Goal: Navigation & Orientation: Find specific page/section

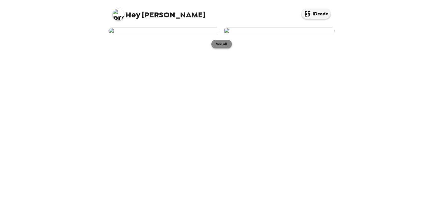
click at [219, 48] on button "See all" at bounding box center [222, 44] width 21 height 9
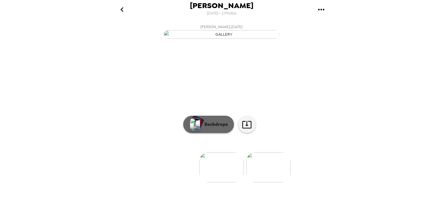
click at [203, 133] on button "Backdrops" at bounding box center [208, 124] width 51 height 17
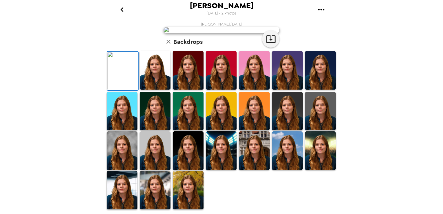
scroll to position [134, 0]
click at [187, 179] on img at bounding box center [188, 190] width 31 height 39
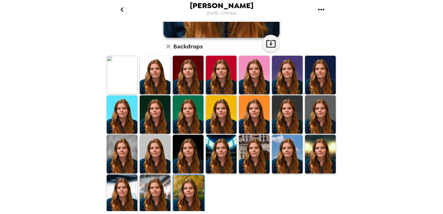
click at [118, 155] on img at bounding box center [122, 154] width 31 height 39
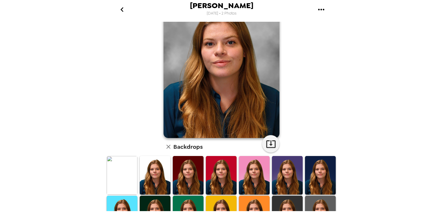
scroll to position [18, 0]
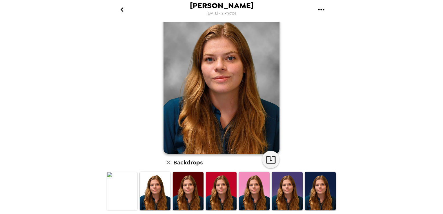
click at [151, 184] on img at bounding box center [155, 191] width 31 height 39
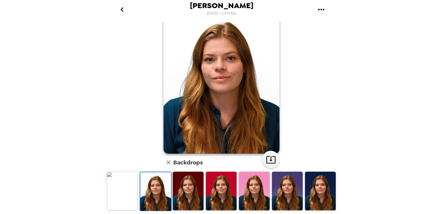
click at [285, 185] on img at bounding box center [287, 191] width 31 height 39
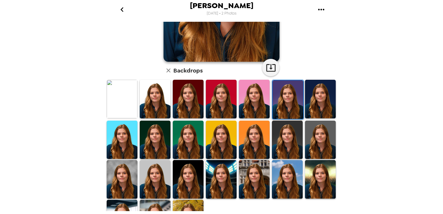
scroll to position [134, 0]
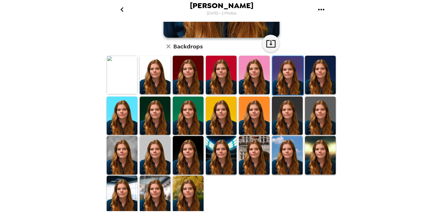
click at [279, 158] on img at bounding box center [287, 155] width 31 height 39
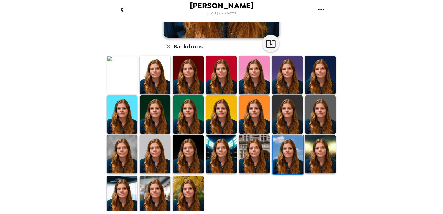
click at [127, 189] on img at bounding box center [122, 195] width 31 height 39
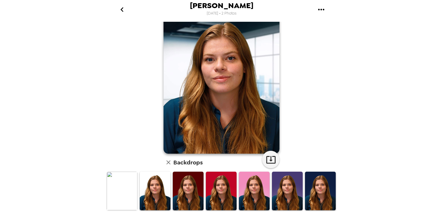
scroll to position [0, 0]
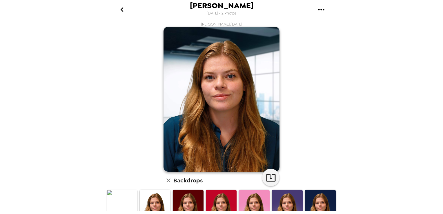
click at [154, 199] on img at bounding box center [155, 209] width 31 height 39
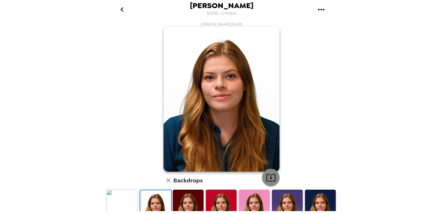
click at [269, 180] on icon "button" at bounding box center [271, 178] width 10 height 10
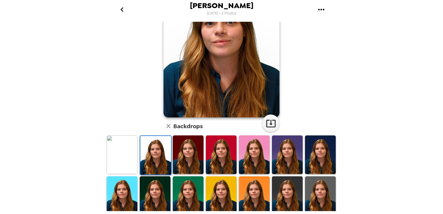
scroll to position [58, 0]
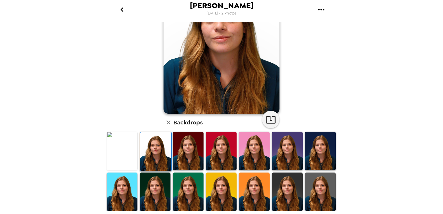
click at [150, 182] on img at bounding box center [155, 192] width 31 height 39
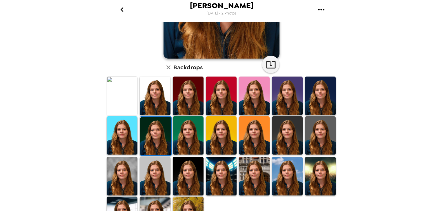
scroll to position [116, 0]
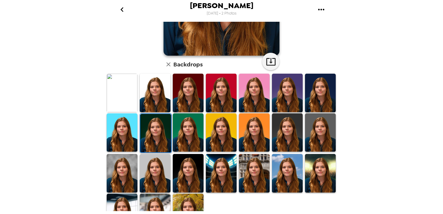
click at [285, 178] on img at bounding box center [287, 173] width 31 height 39
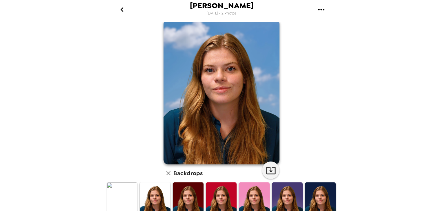
scroll to position [0, 0]
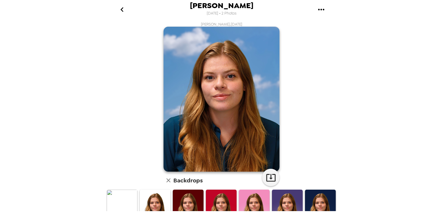
scroll to position [116, 0]
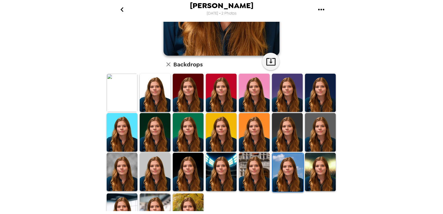
click at [129, 169] on img at bounding box center [122, 172] width 31 height 38
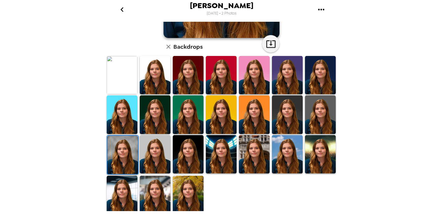
scroll to position [134, 0]
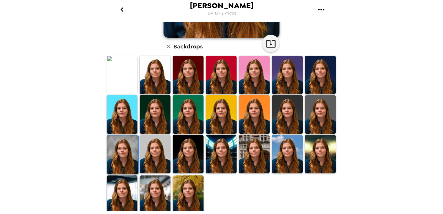
click at [129, 190] on img at bounding box center [122, 195] width 31 height 38
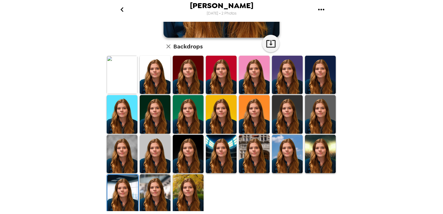
click at [163, 181] on img at bounding box center [155, 193] width 31 height 38
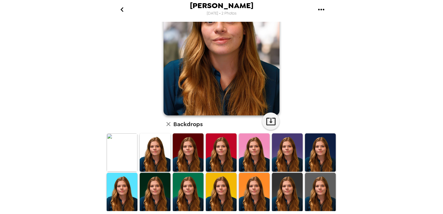
scroll to position [116, 0]
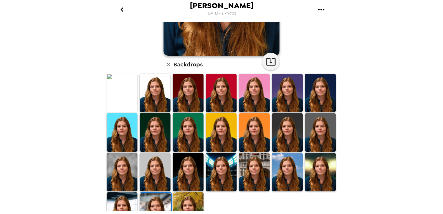
click at [128, 199] on img at bounding box center [122, 211] width 31 height 38
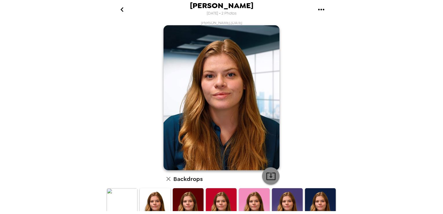
scroll to position [0, 0]
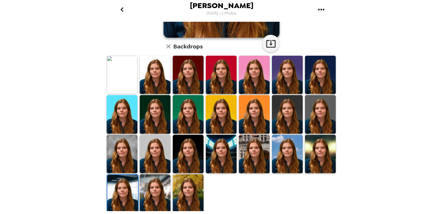
click at [159, 203] on img at bounding box center [155, 193] width 31 height 38
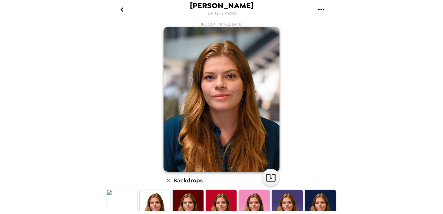
scroll to position [134, 0]
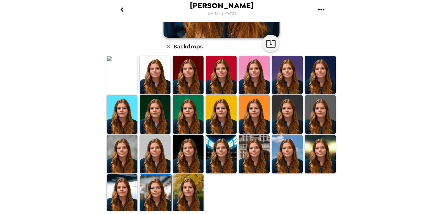
click at [277, 154] on img at bounding box center [287, 154] width 31 height 38
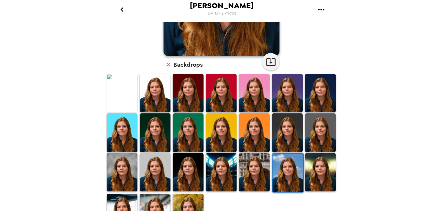
scroll to position [116, 0]
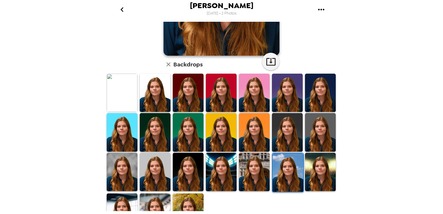
click at [124, 167] on img at bounding box center [122, 172] width 31 height 38
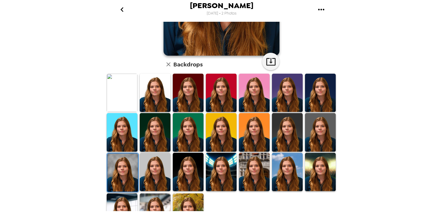
click at [122, 194] on img at bounding box center [122, 213] width 31 height 38
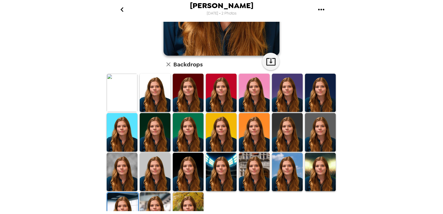
click at [151, 204] on img at bounding box center [155, 211] width 31 height 38
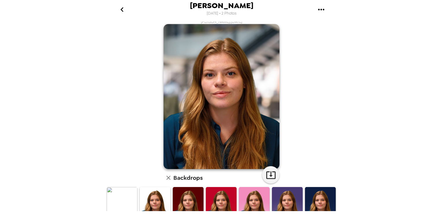
scroll to position [0, 0]
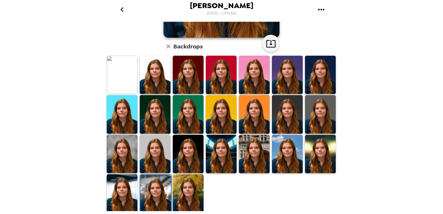
click at [130, 188] on img at bounding box center [122, 193] width 31 height 38
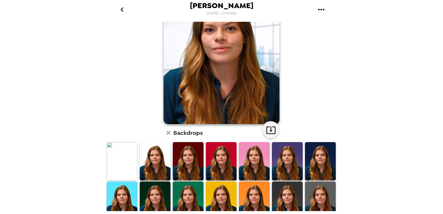
scroll to position [76, 0]
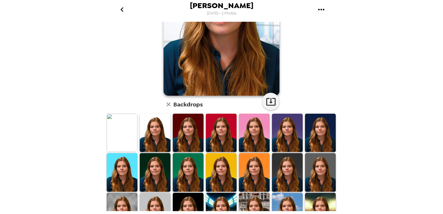
click at [152, 200] on img at bounding box center [155, 212] width 31 height 38
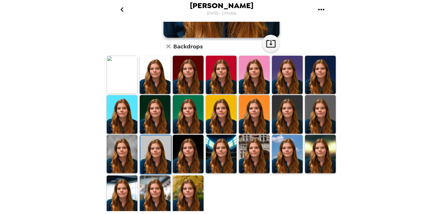
click at [158, 186] on img at bounding box center [155, 195] width 31 height 38
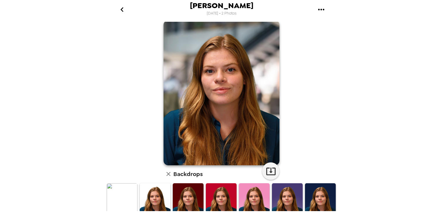
scroll to position [0, 0]
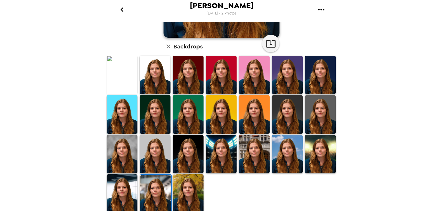
click at [129, 184] on img at bounding box center [122, 193] width 31 height 38
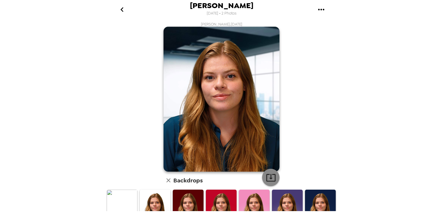
click at [266, 180] on icon "button" at bounding box center [270, 178] width 9 height 8
click at [123, 10] on icon "go back" at bounding box center [122, 9] width 9 height 9
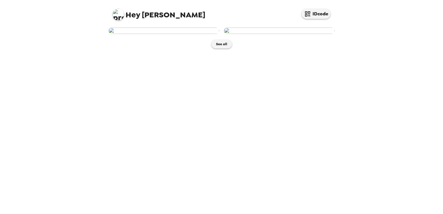
click at [266, 34] on img at bounding box center [279, 31] width 111 height 6
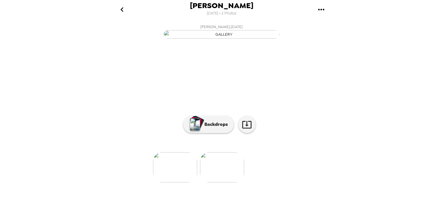
scroll to position [37, 0]
click at [192, 131] on img "button" at bounding box center [195, 124] width 10 height 13
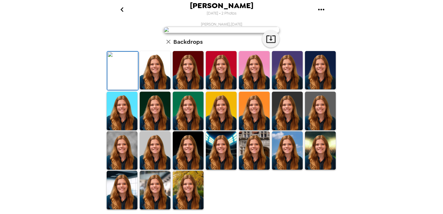
click at [161, 89] on img at bounding box center [155, 70] width 31 height 38
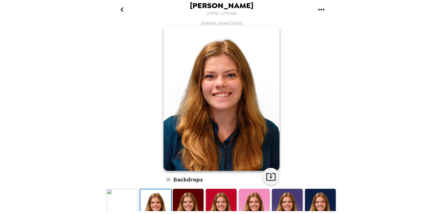
scroll to position [0, 0]
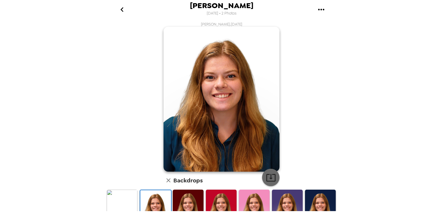
click at [270, 179] on icon "button" at bounding box center [271, 178] width 10 height 10
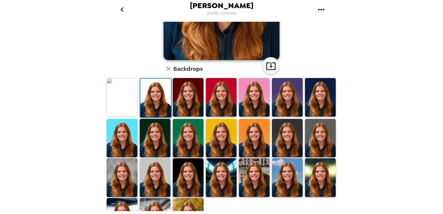
scroll to position [134, 0]
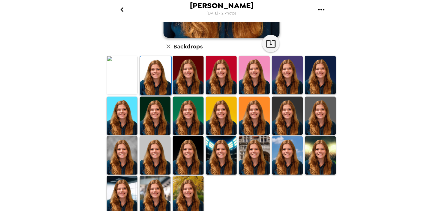
click at [124, 195] on img at bounding box center [122, 195] width 31 height 38
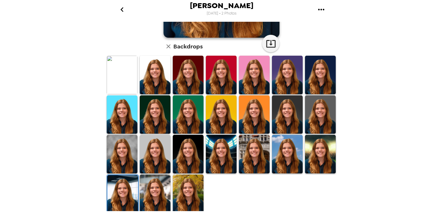
click at [155, 185] on img at bounding box center [155, 194] width 31 height 38
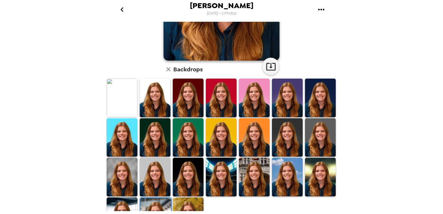
scroll to position [116, 0]
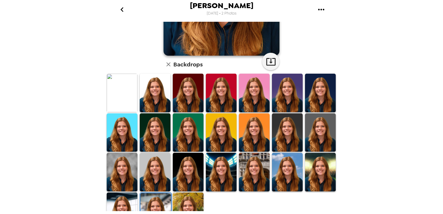
click at [129, 170] on img at bounding box center [122, 172] width 31 height 38
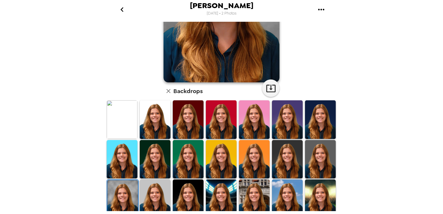
scroll to position [134, 0]
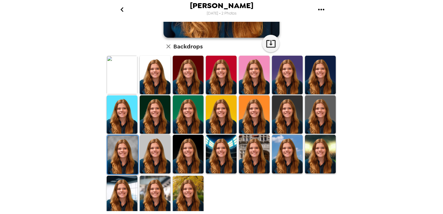
click at [165, 189] on img at bounding box center [155, 195] width 31 height 38
